Goal: Navigation & Orientation: Understand site structure

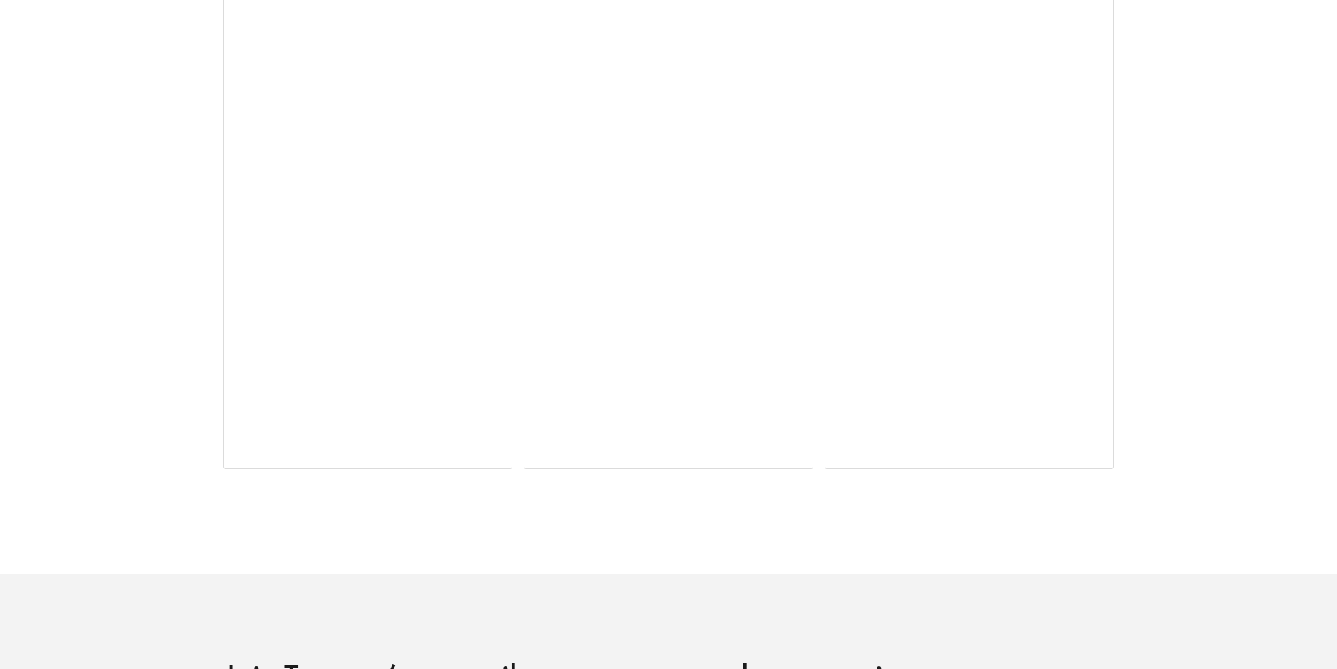
scroll to position [3618, 0]
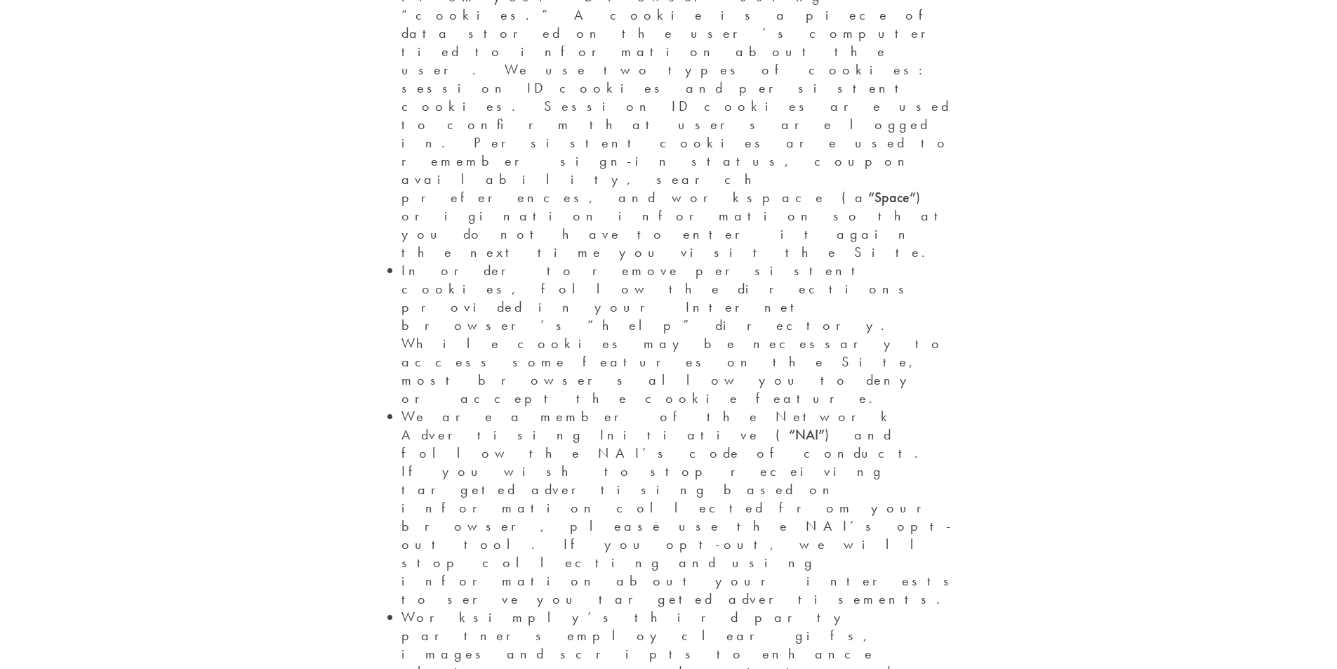
scroll to position [2527, 0]
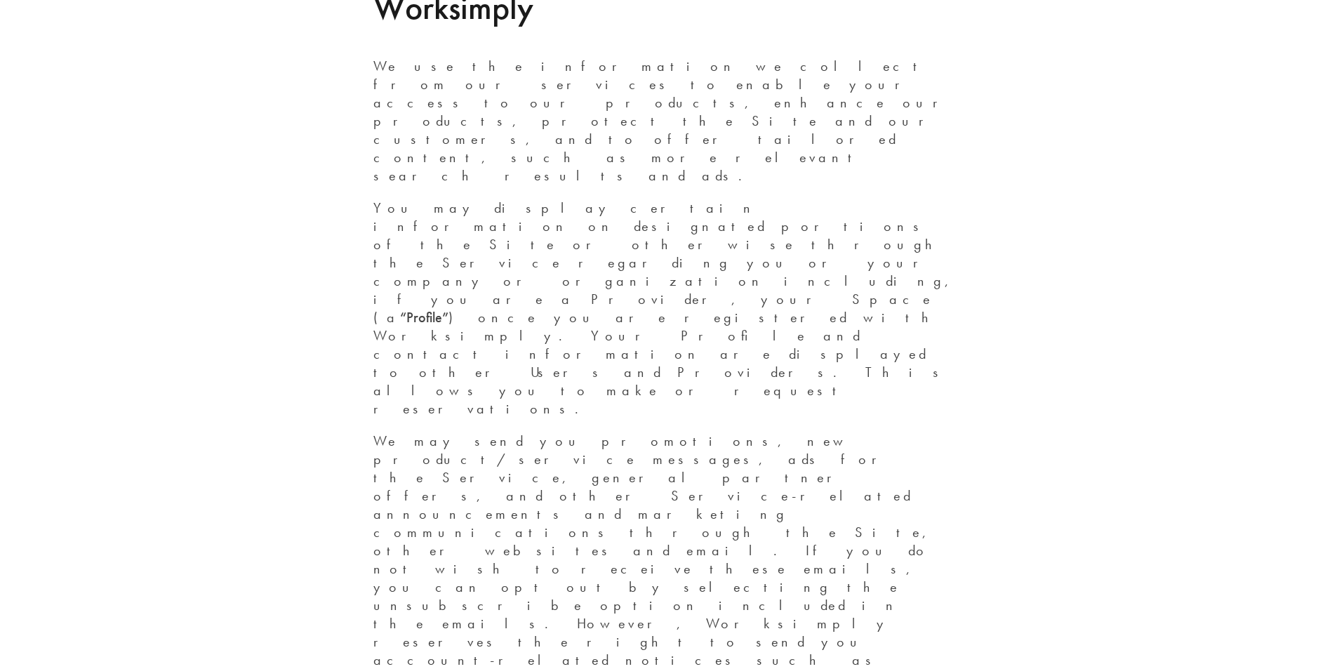
scroll to position [5243, 0]
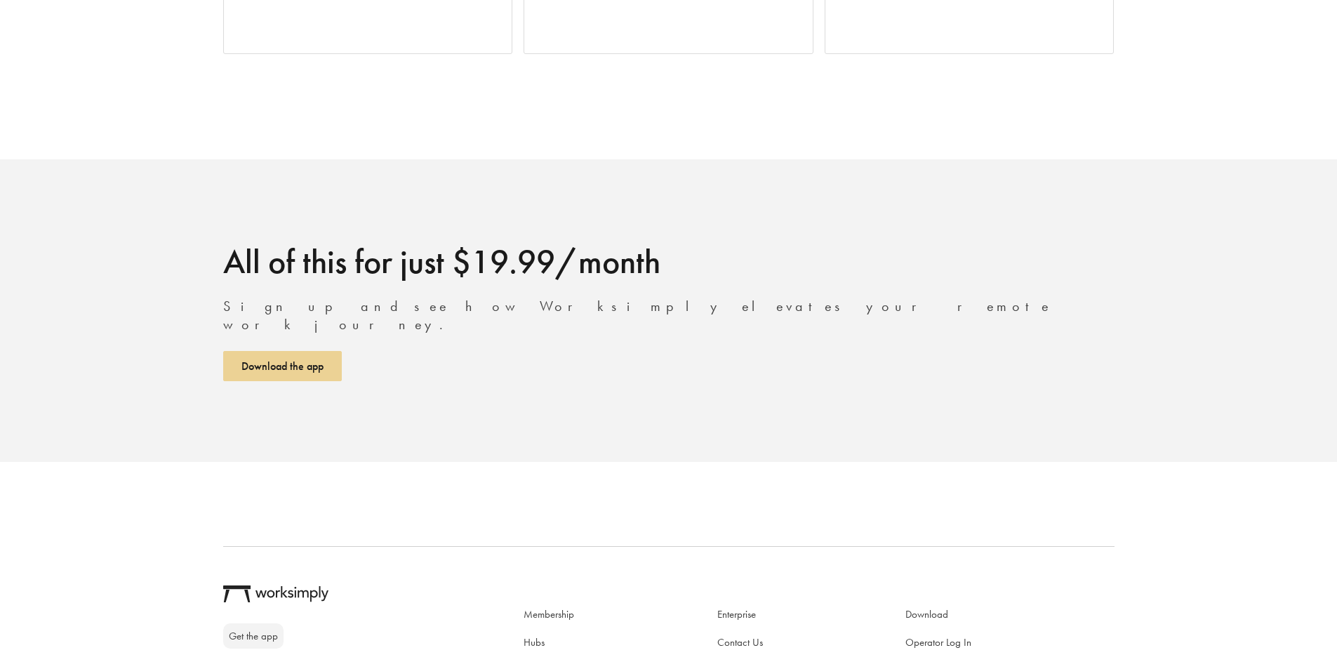
scroll to position [3322, 0]
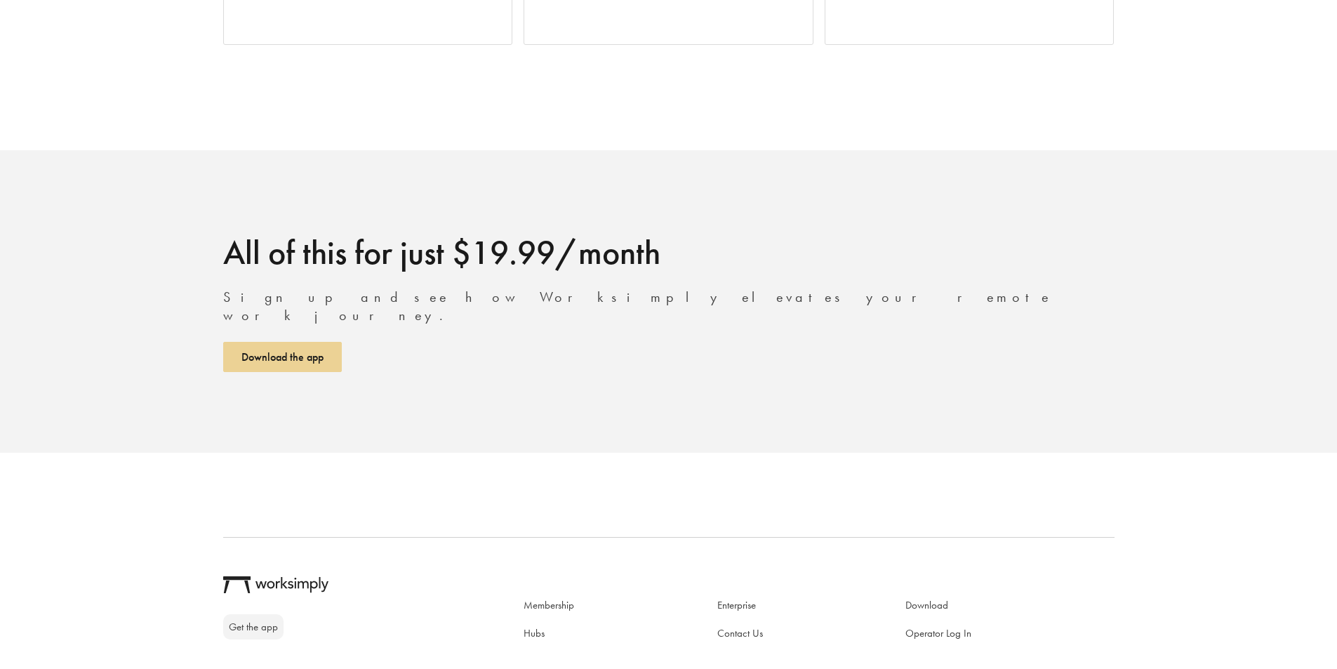
drag, startPoint x: 550, startPoint y: 496, endPoint x: 826, endPoint y: 432, distance: 283.2
click at [826, 537] on div "Get the app Membership Hubs Enterprise Contact Us Download Operator Log In © 20…" at bounding box center [669, 657] width 927 height 241
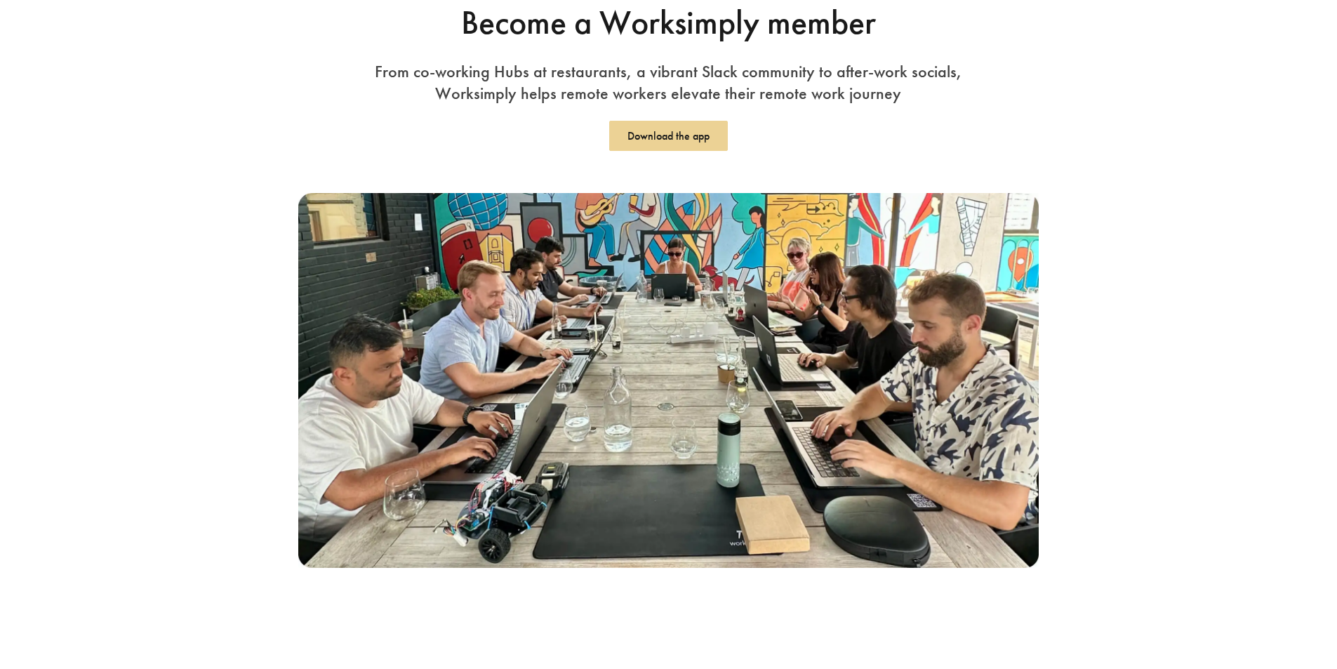
scroll to position [421, 0]
